Goal: Task Accomplishment & Management: Use online tool/utility

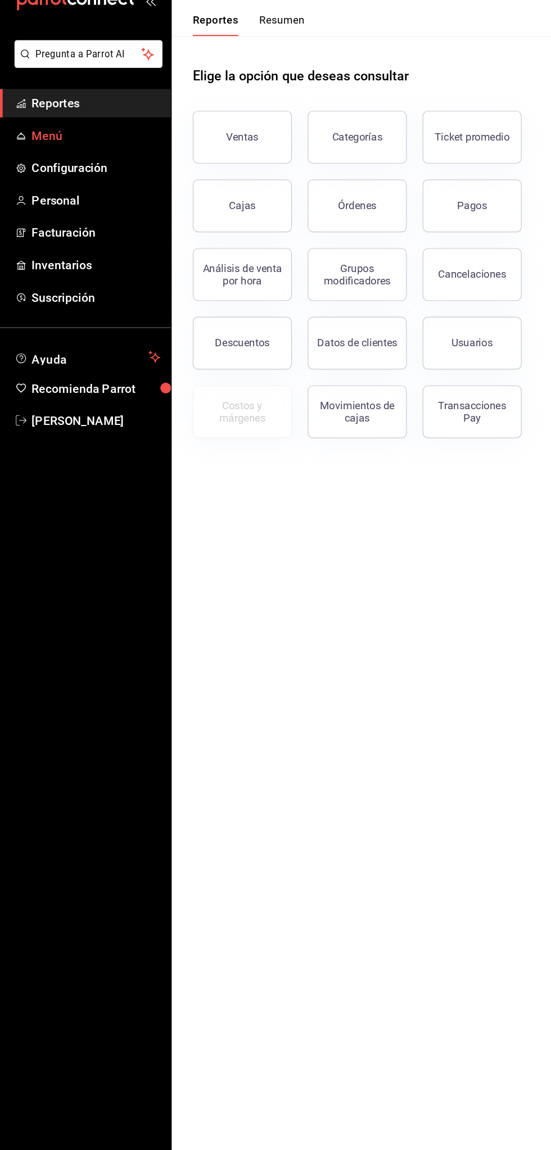
click at [103, 142] on span "Menú" at bounding box center [82, 148] width 110 height 15
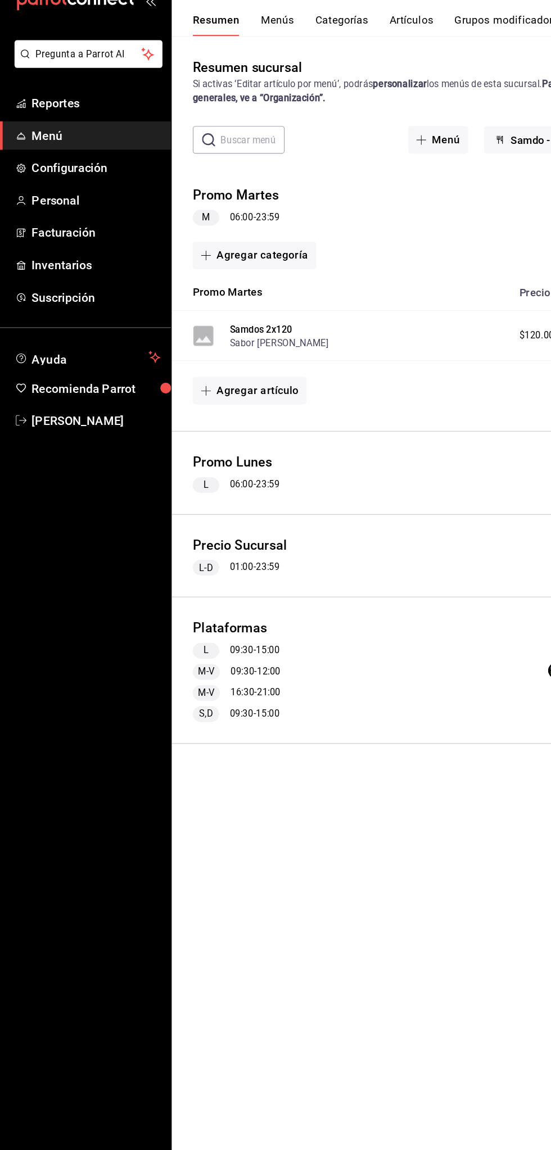
click at [336, 564] on div "Plataformas L 09:30 - 15:00 M-V 09:30 - 12:00 M-V 16:30 - 21:00 S,D 09:30 - 15:…" at bounding box center [348, 604] width 405 height 106
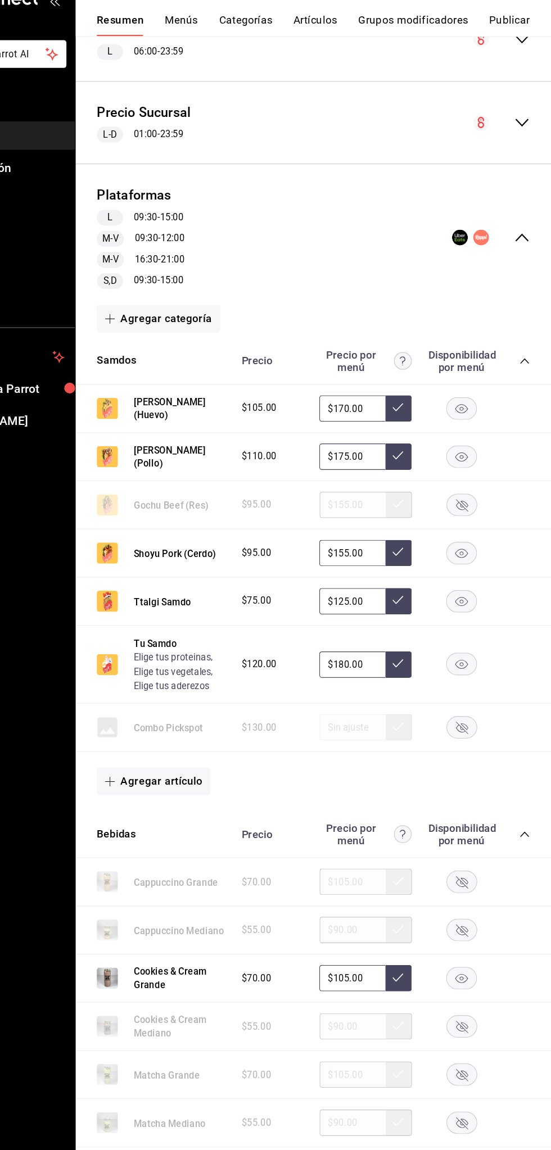
scroll to position [366, 0]
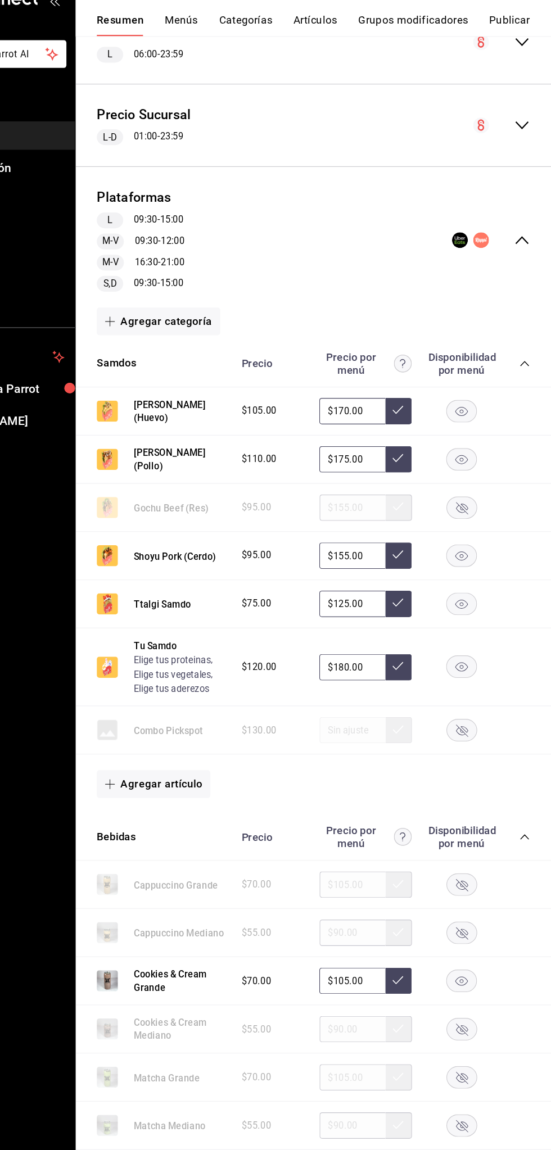
click at [474, 465] on icon "button" at bounding box center [475, 466] width 10 height 10
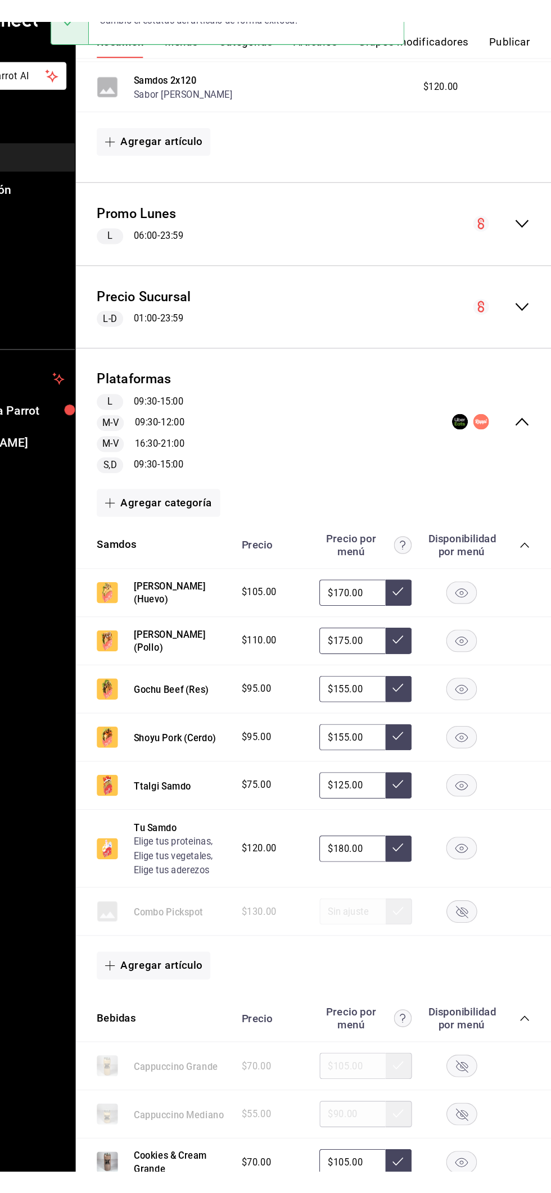
scroll to position [0, 0]
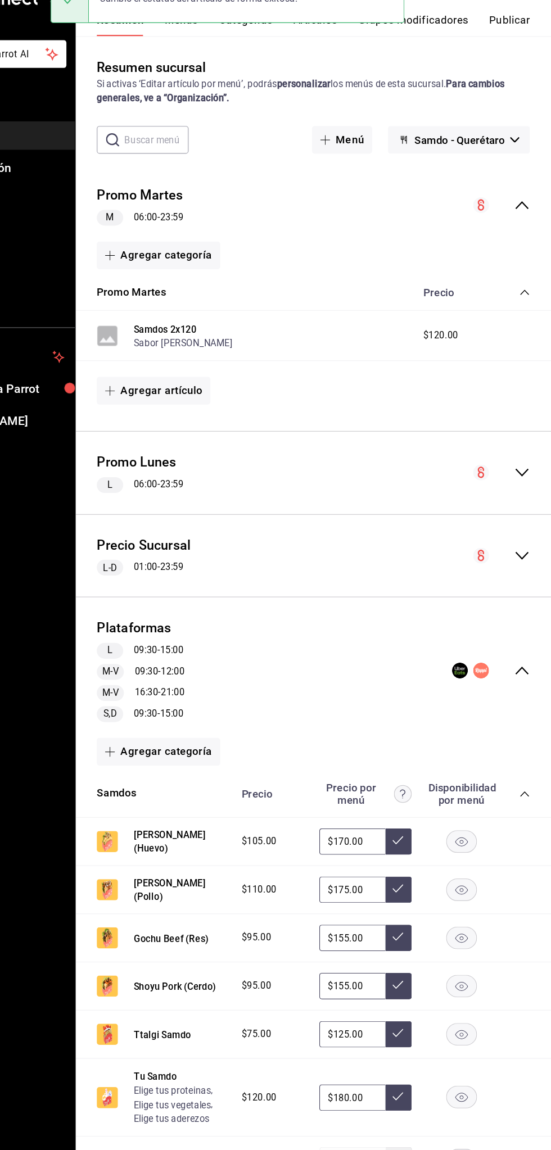
click at [524, 55] on button "Publicar" at bounding box center [515, 54] width 35 height 19
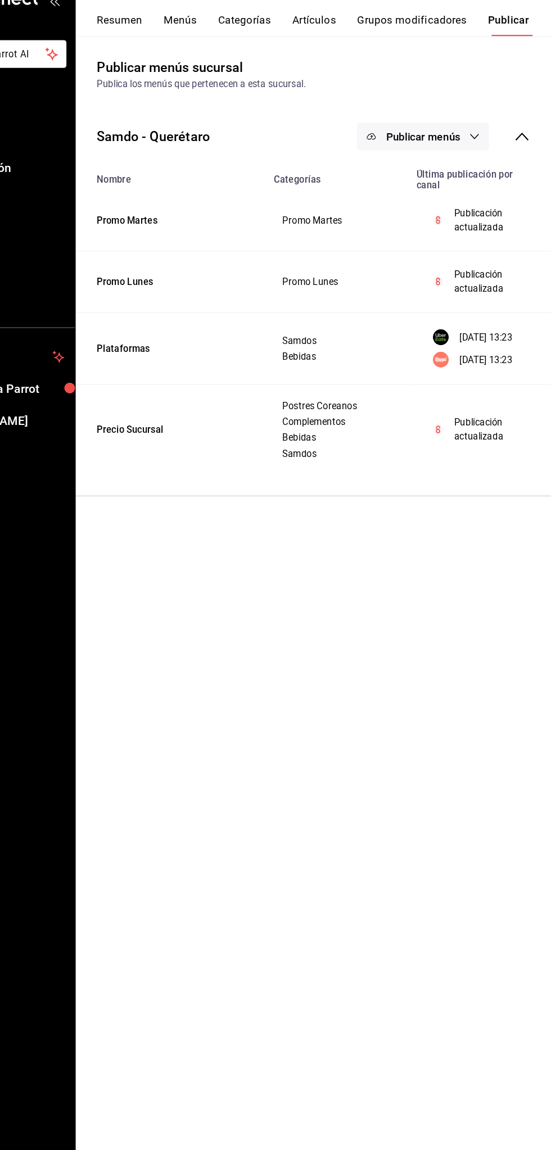
click at [461, 154] on span "Publicar menús" at bounding box center [441, 149] width 63 height 11
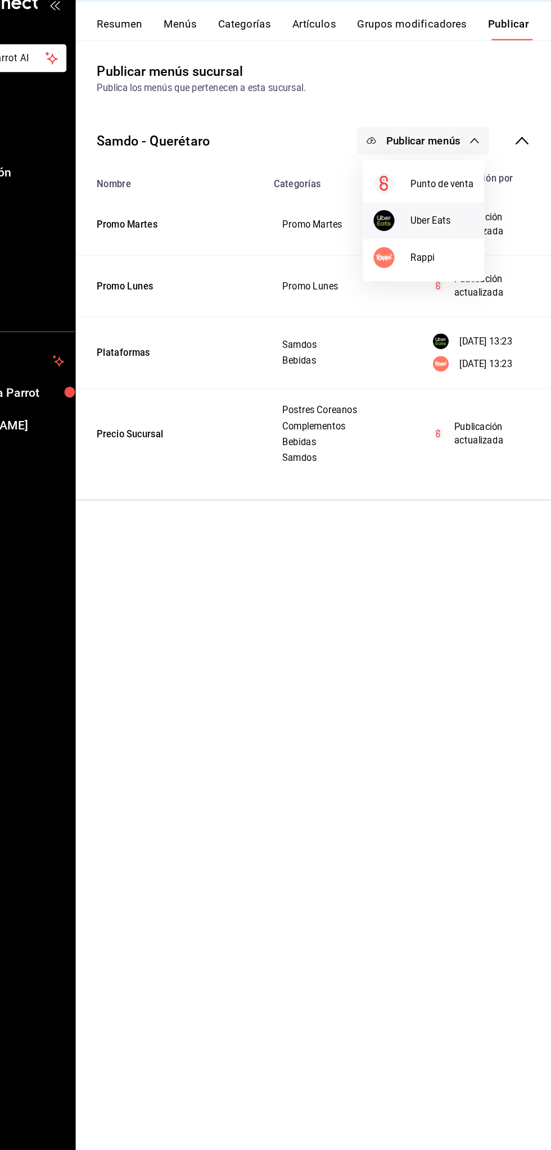
click at [471, 215] on span "Uber Eats" at bounding box center [458, 218] width 54 height 12
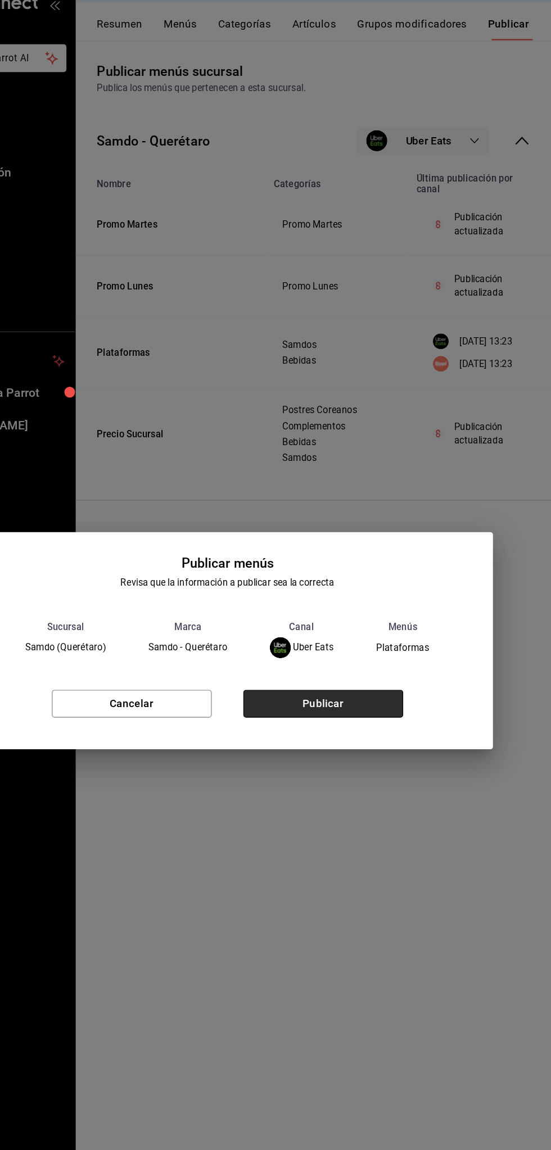
click at [395, 629] on button "Publicar" at bounding box center [357, 629] width 136 height 24
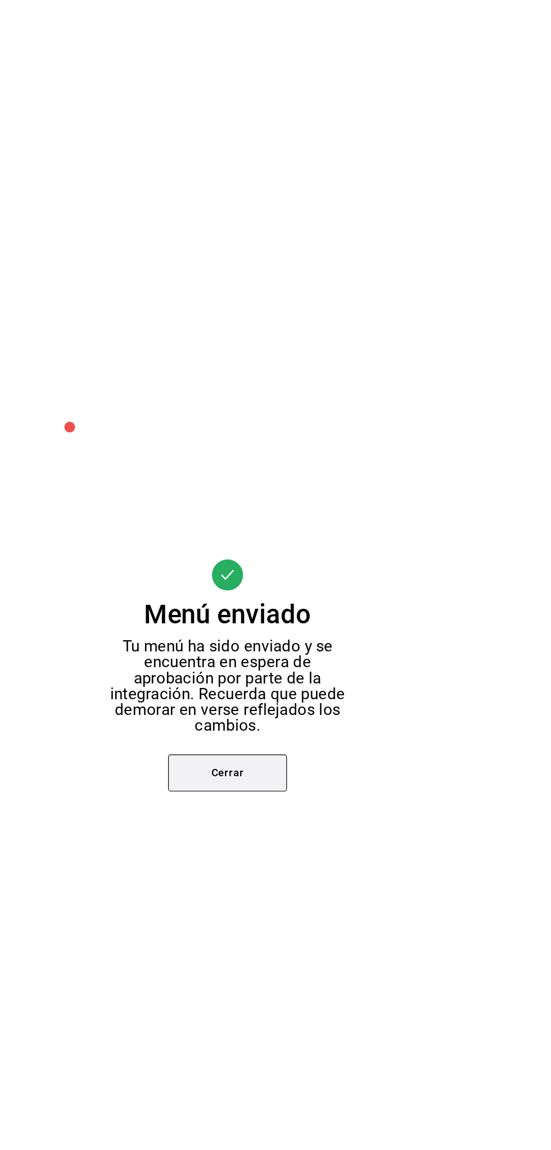
click at [255, 653] on button "Cerrar" at bounding box center [275, 657] width 101 height 31
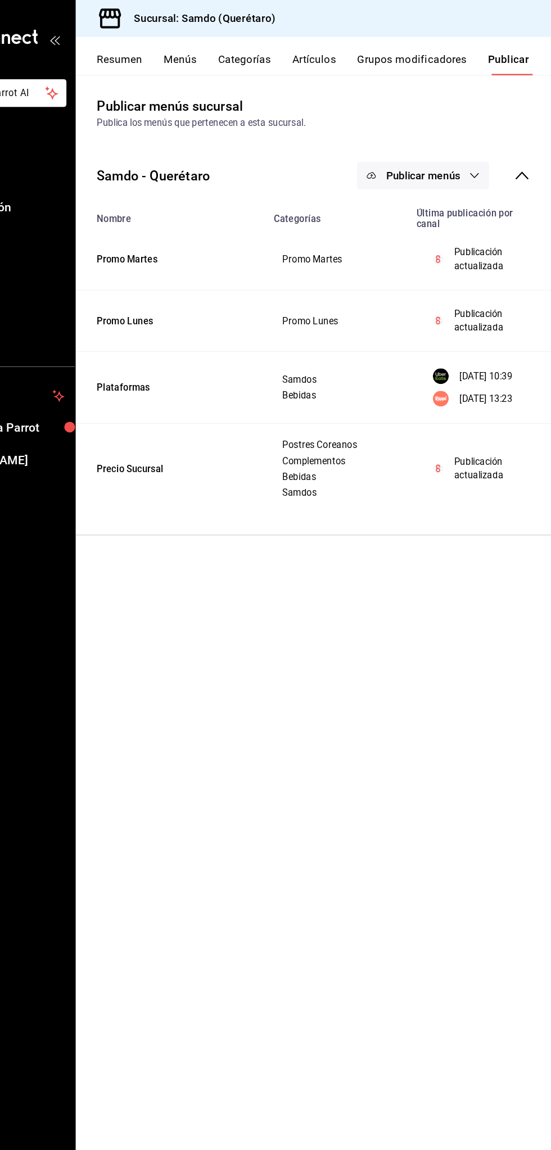
click at [464, 139] on button "Publicar menús" at bounding box center [442, 150] width 112 height 24
click at [466, 250] on span "Rappi" at bounding box center [458, 249] width 54 height 12
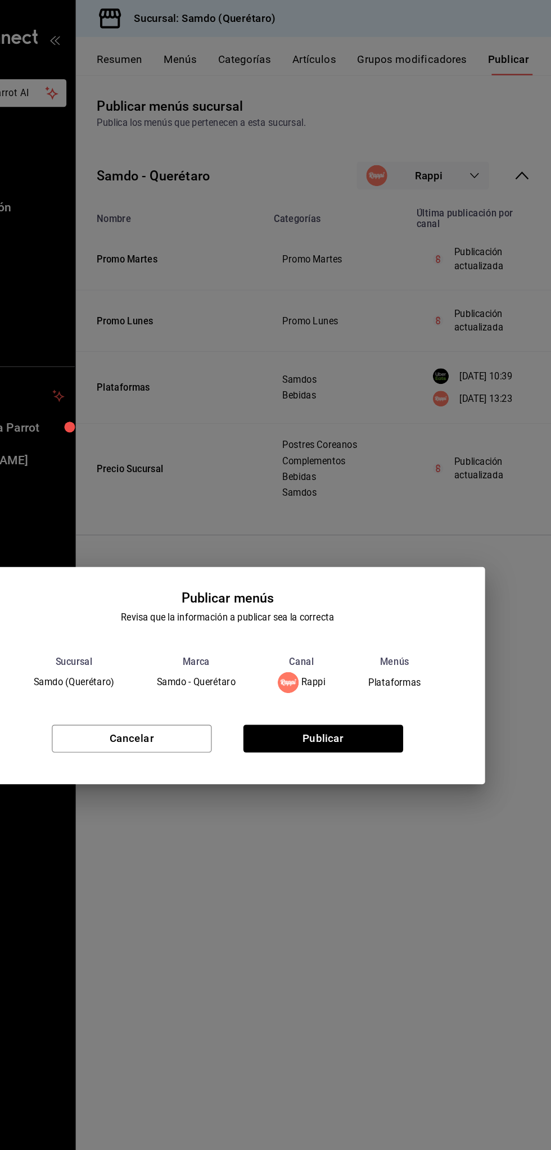
click at [405, 619] on button "Publicar" at bounding box center [357, 629] width 136 height 24
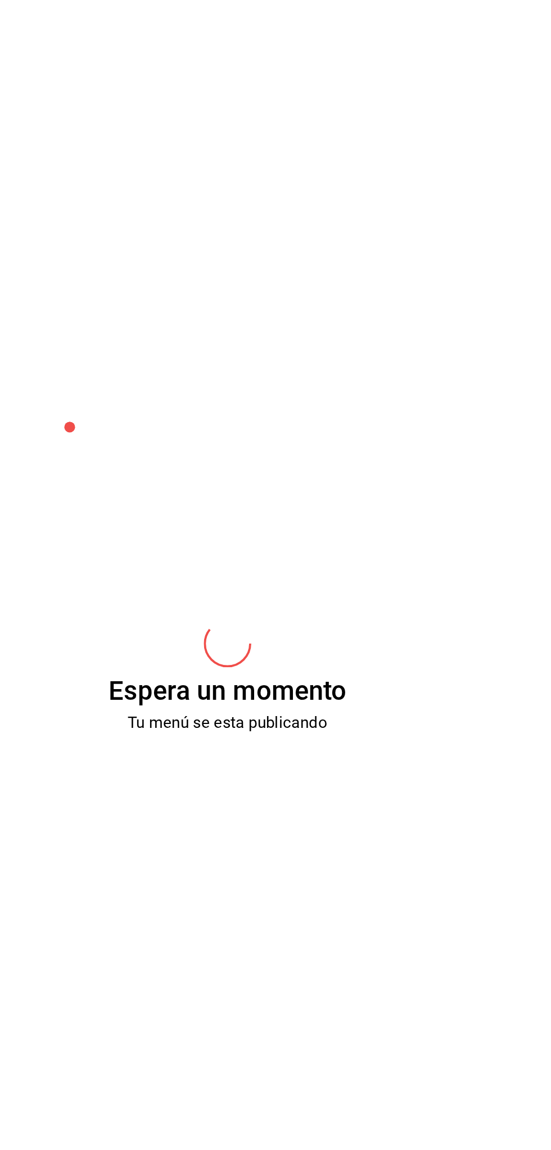
click at [392, 639] on div "Espera un momento Tu menú se esta publicando" at bounding box center [275, 575] width 551 height 1150
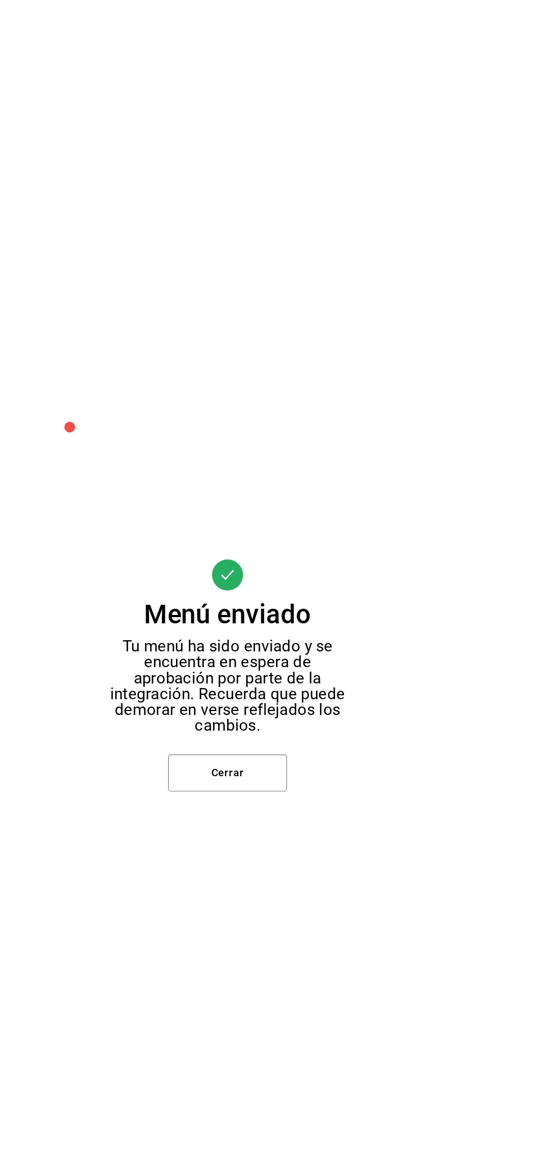
click at [273, 686] on div "Menú enviado Tu menú ha sido enviado y se encuentra en espera de aprobación por…" at bounding box center [275, 575] width 551 height 1150
click at [291, 653] on button "Cerrar" at bounding box center [275, 657] width 101 height 31
